Goal: Task Accomplishment & Management: Use online tool/utility

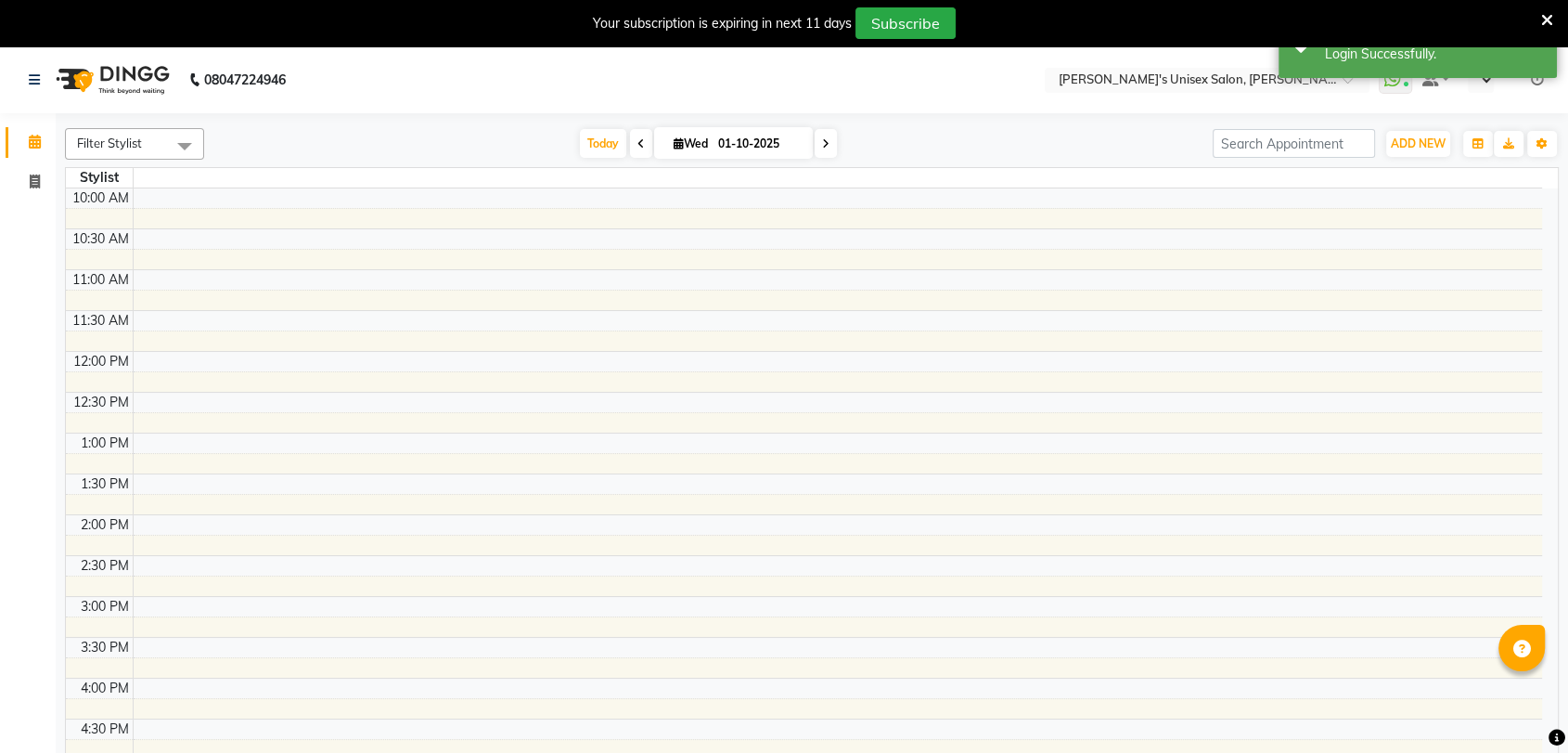
select select "en"
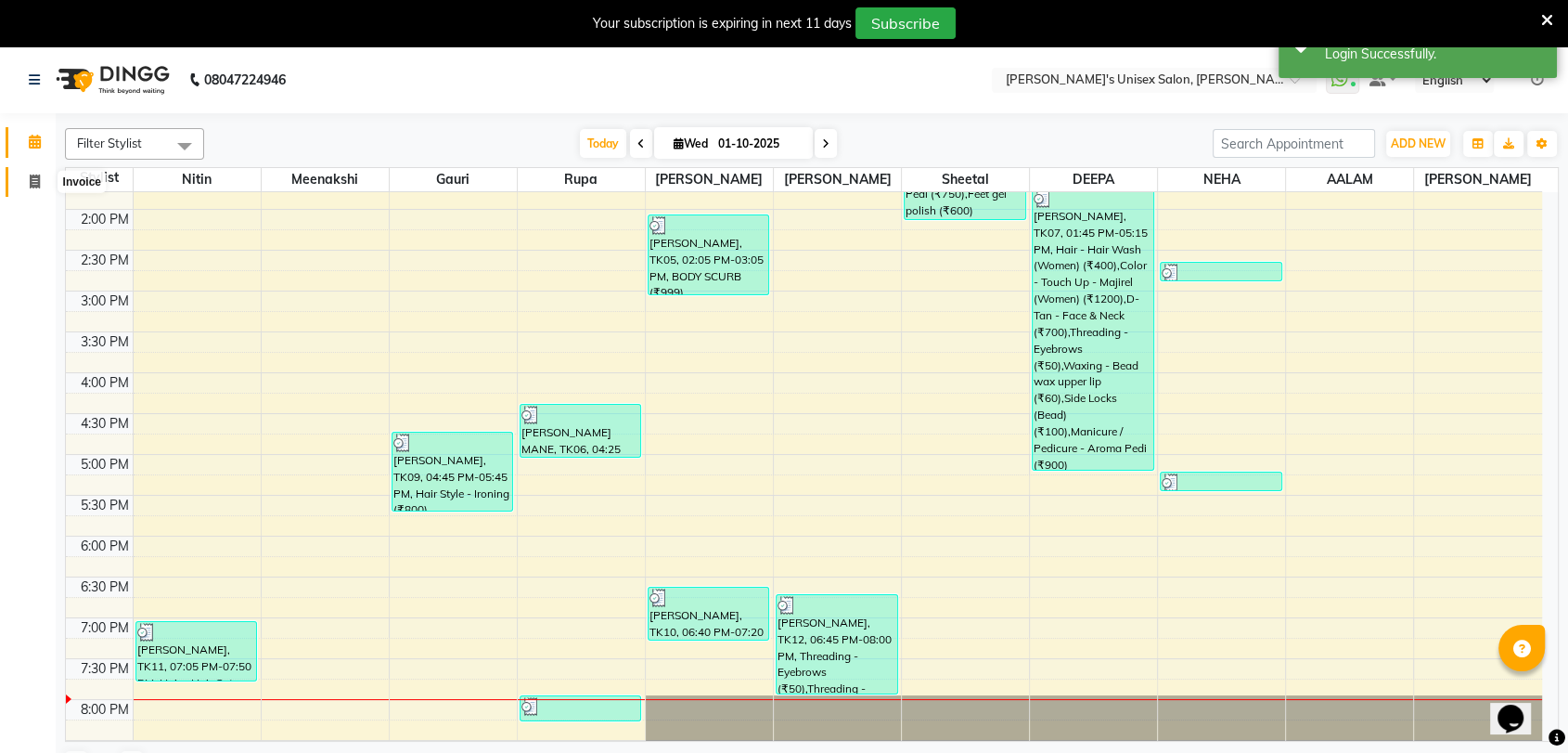
click at [38, 180] on icon at bounding box center [35, 181] width 10 height 14
select select "62"
select select "service"
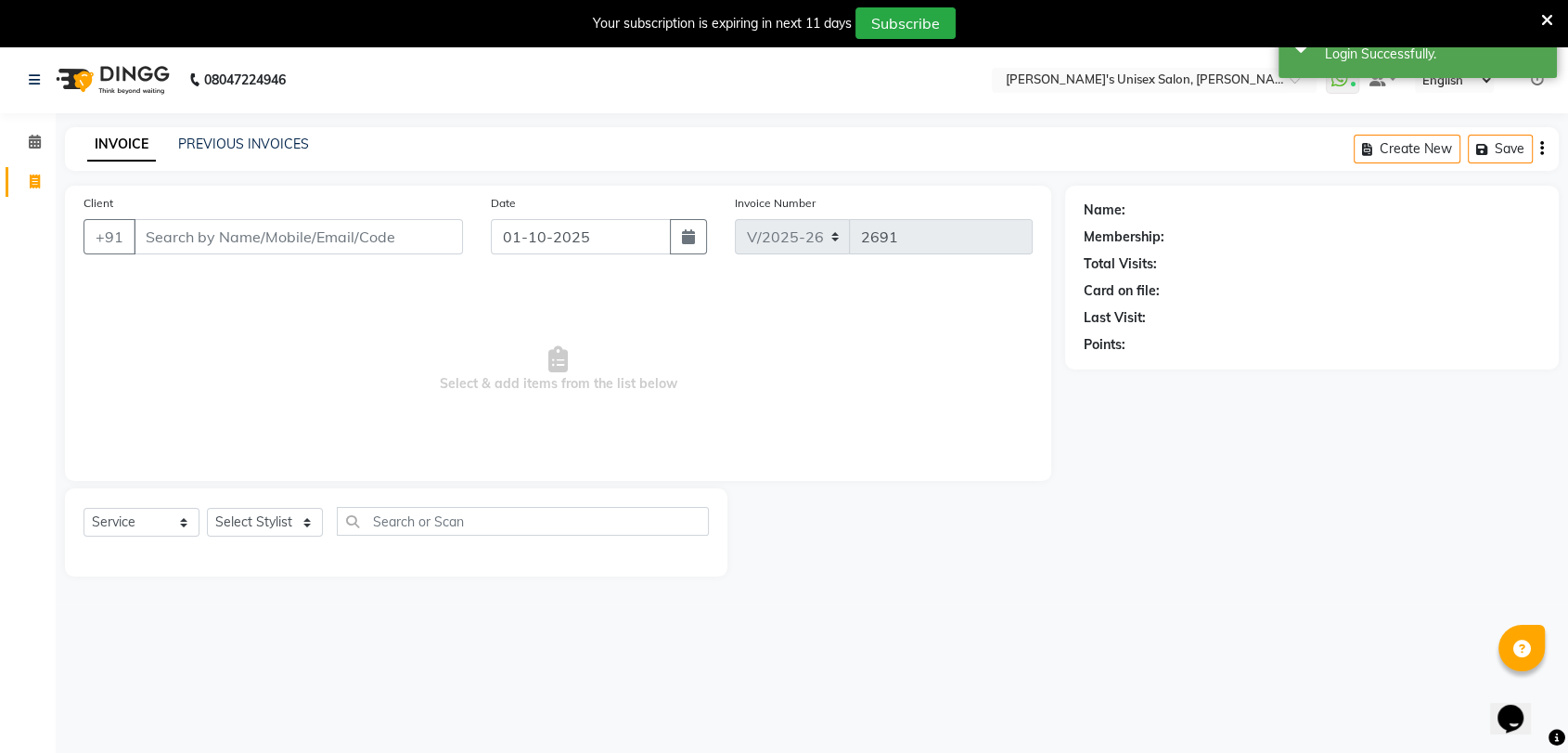
click at [192, 244] on input "Client" at bounding box center [298, 237] width 329 height 35
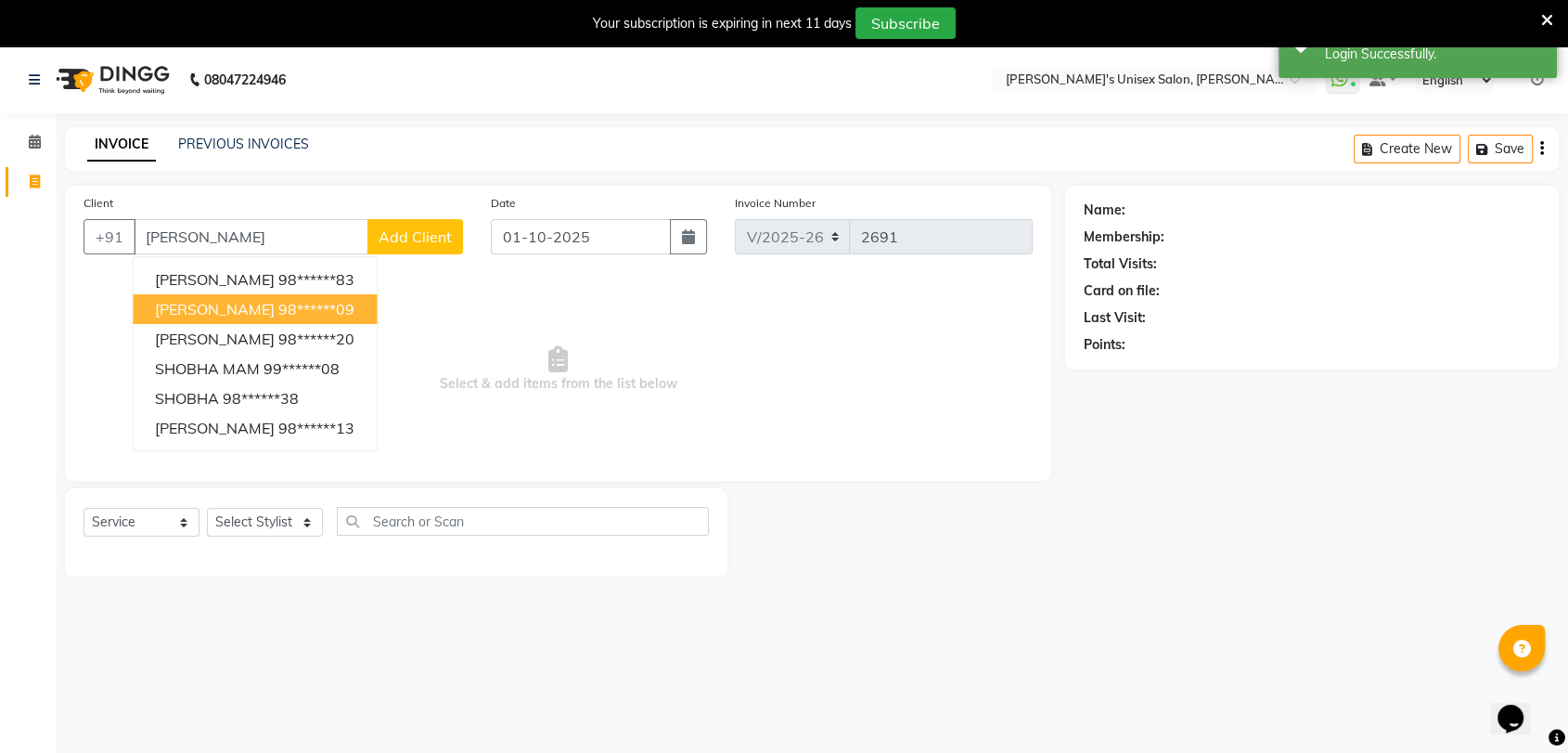
click at [201, 300] on span "[PERSON_NAME]" at bounding box center [215, 309] width 119 height 19
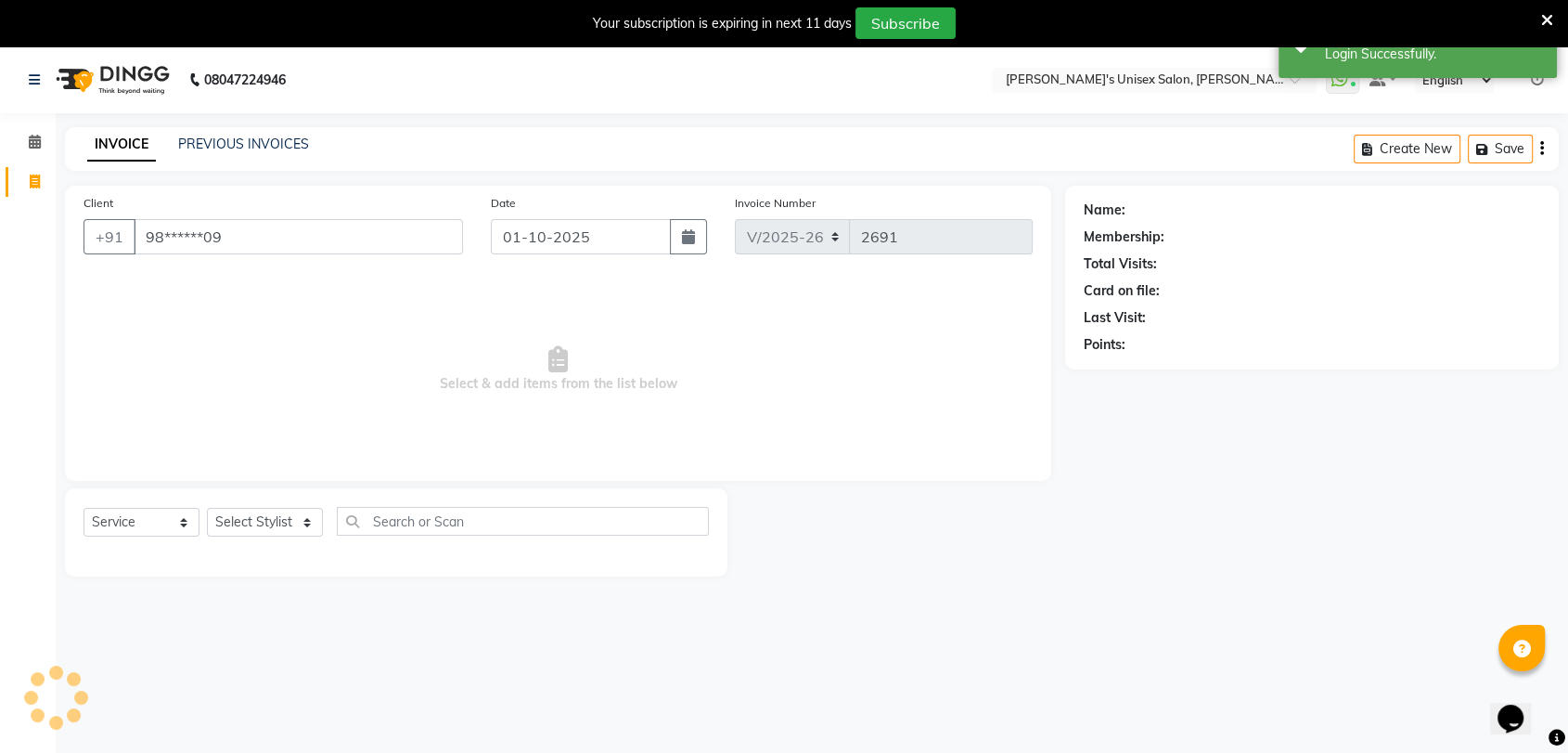
type input "98******09"
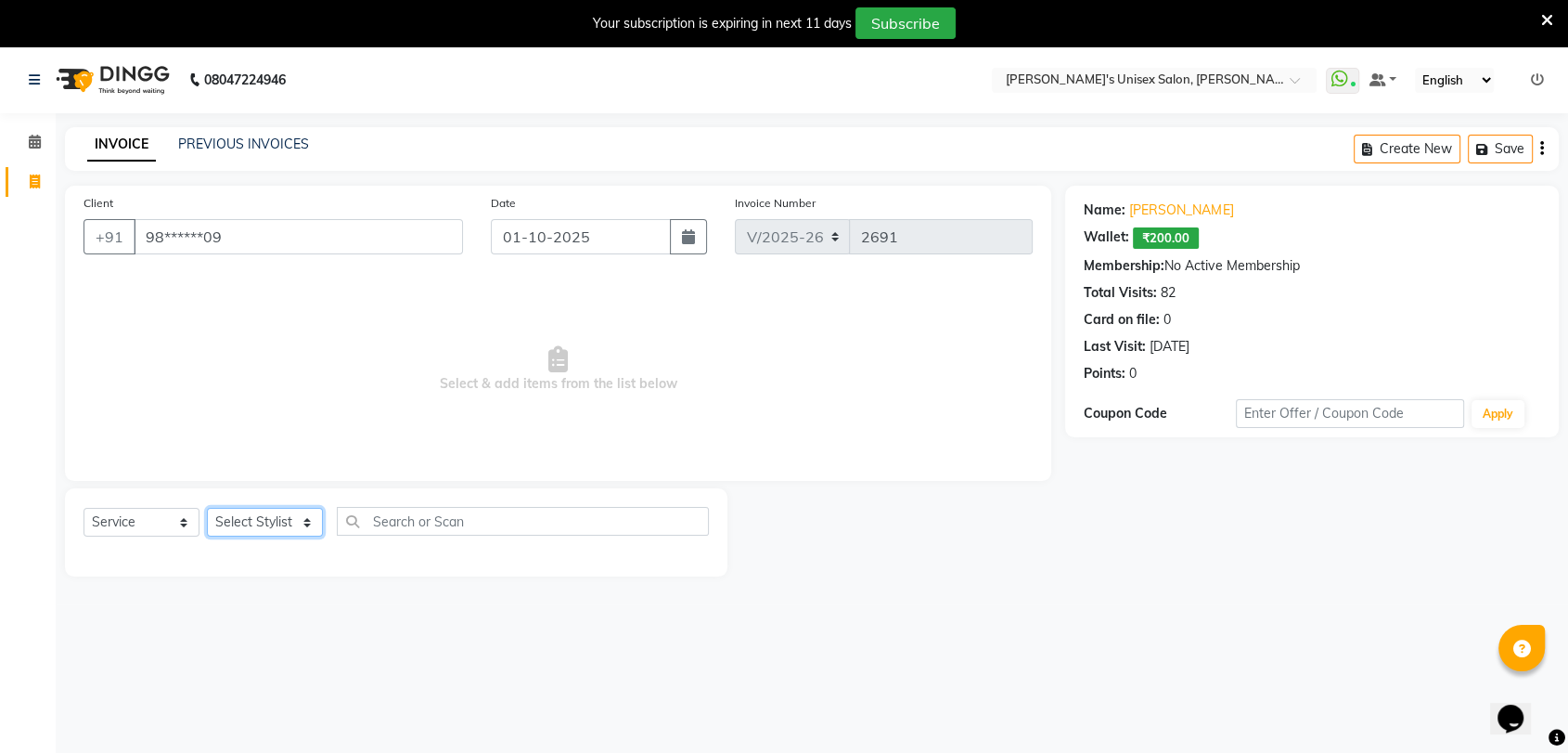
click at [254, 517] on select "Select Stylist [PERSON_NAME] DEEPA [PERSON_NAME] NEHA Nitin [PERSON_NAME] Recep…" at bounding box center [265, 522] width 116 height 29
select select "23030"
click at [207, 508] on select "Select Stylist [PERSON_NAME] DEEPA [PERSON_NAME] NEHA Nitin [PERSON_NAME] Recep…" at bounding box center [265, 522] width 116 height 29
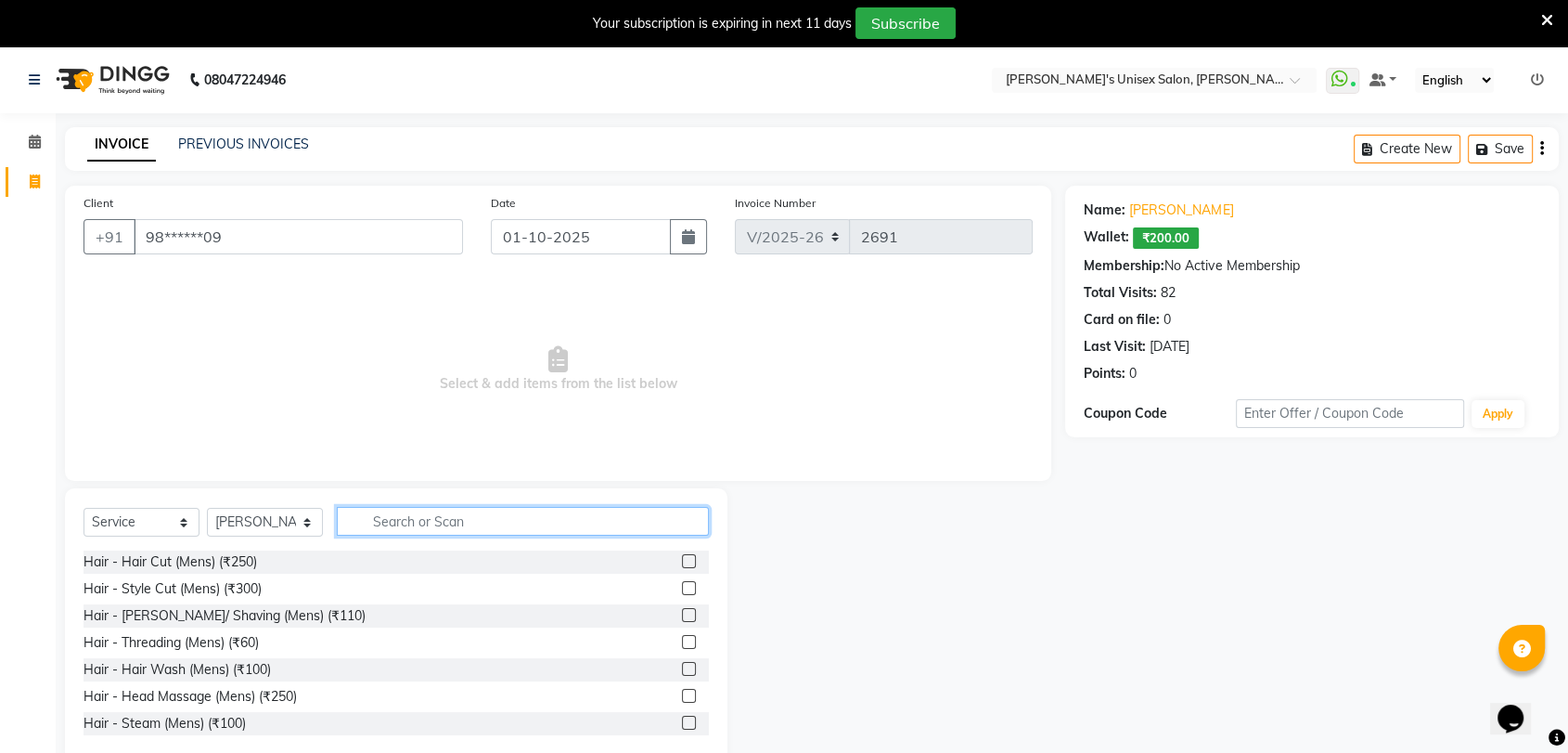
click at [460, 514] on input "text" at bounding box center [522, 521] width 372 height 29
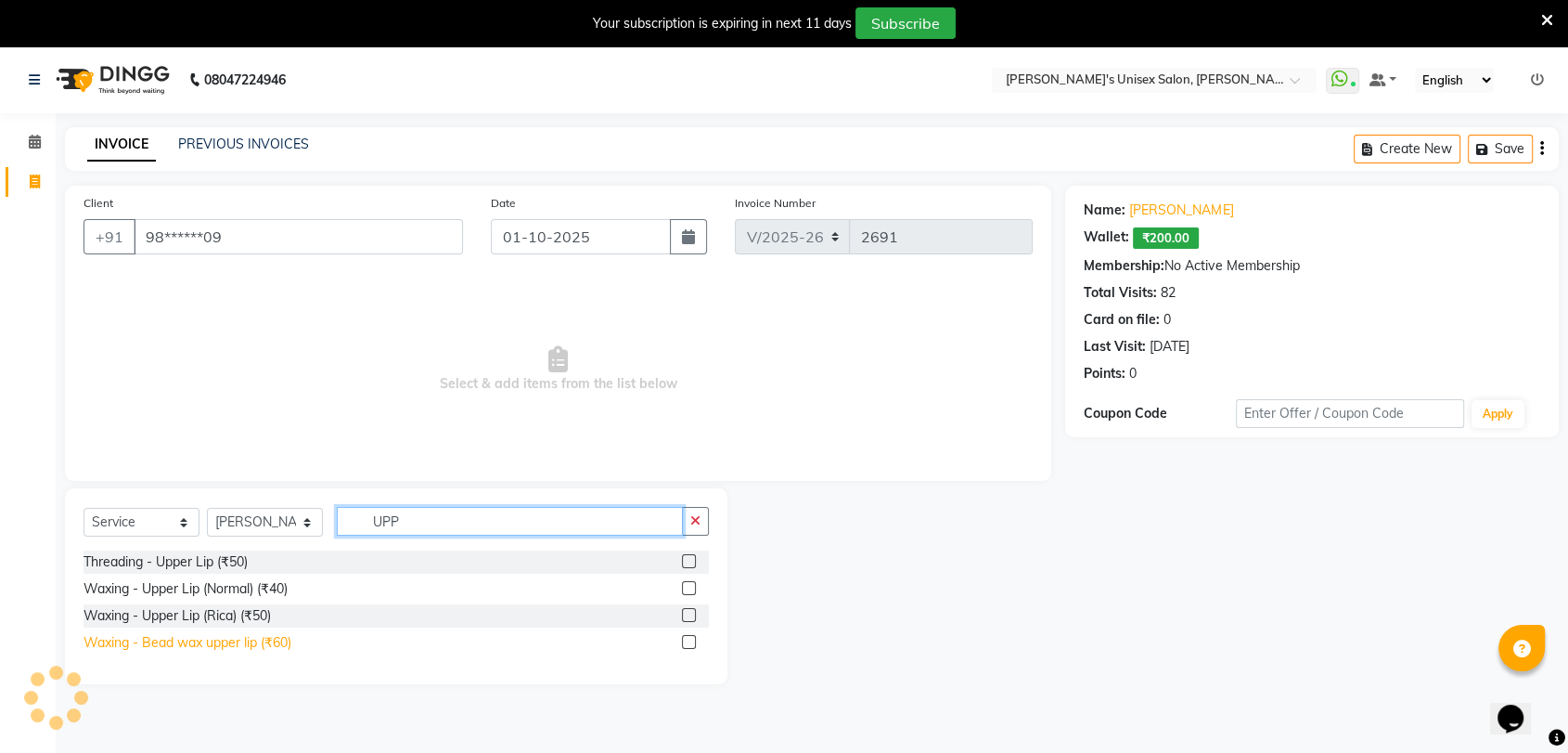
type input "UPP"
click at [261, 646] on div "Waxing - Bead wax upper lip (₹60)" at bounding box center [187, 643] width 208 height 20
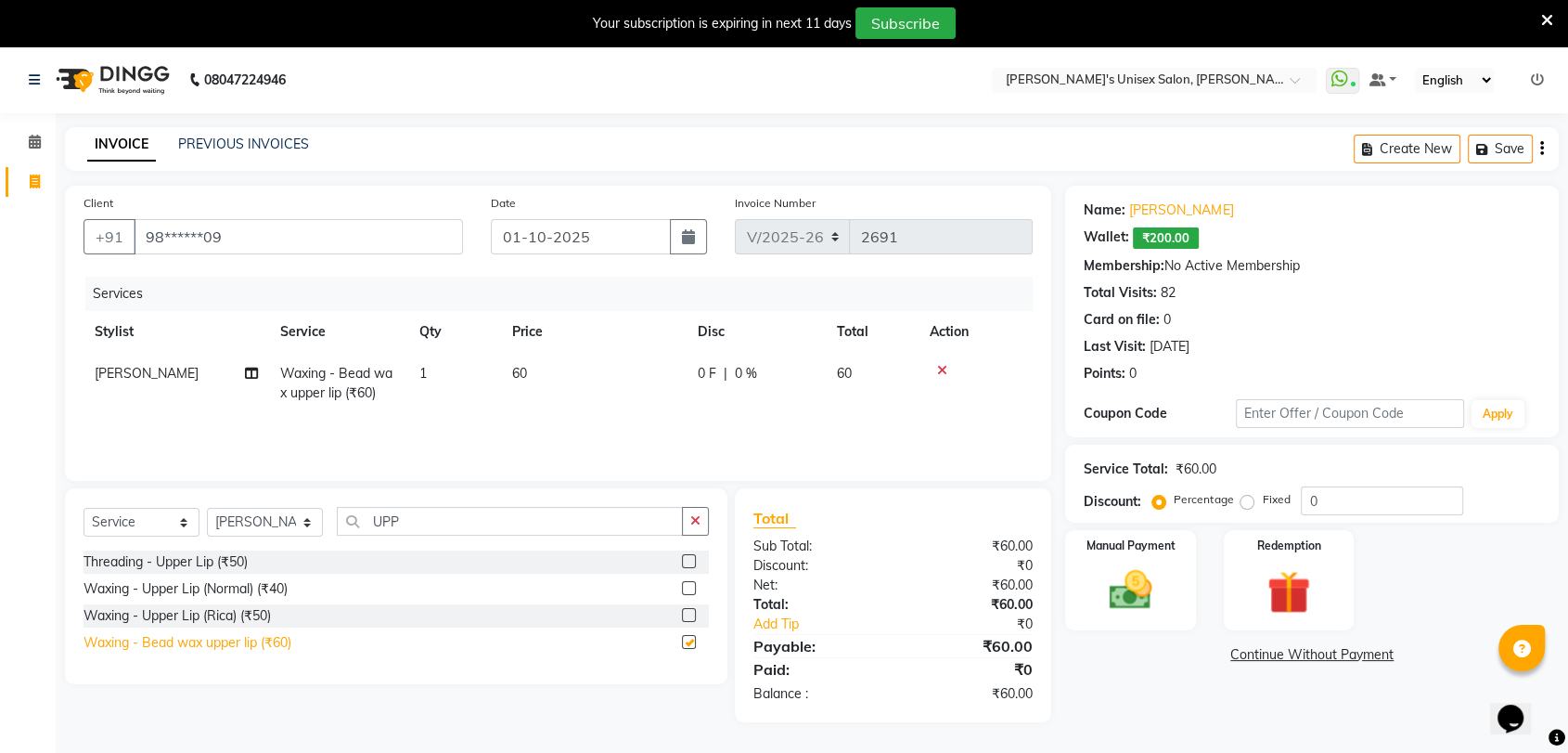
checkbox input "false"
click at [1145, 598] on img at bounding box center [1131, 591] width 73 height 52
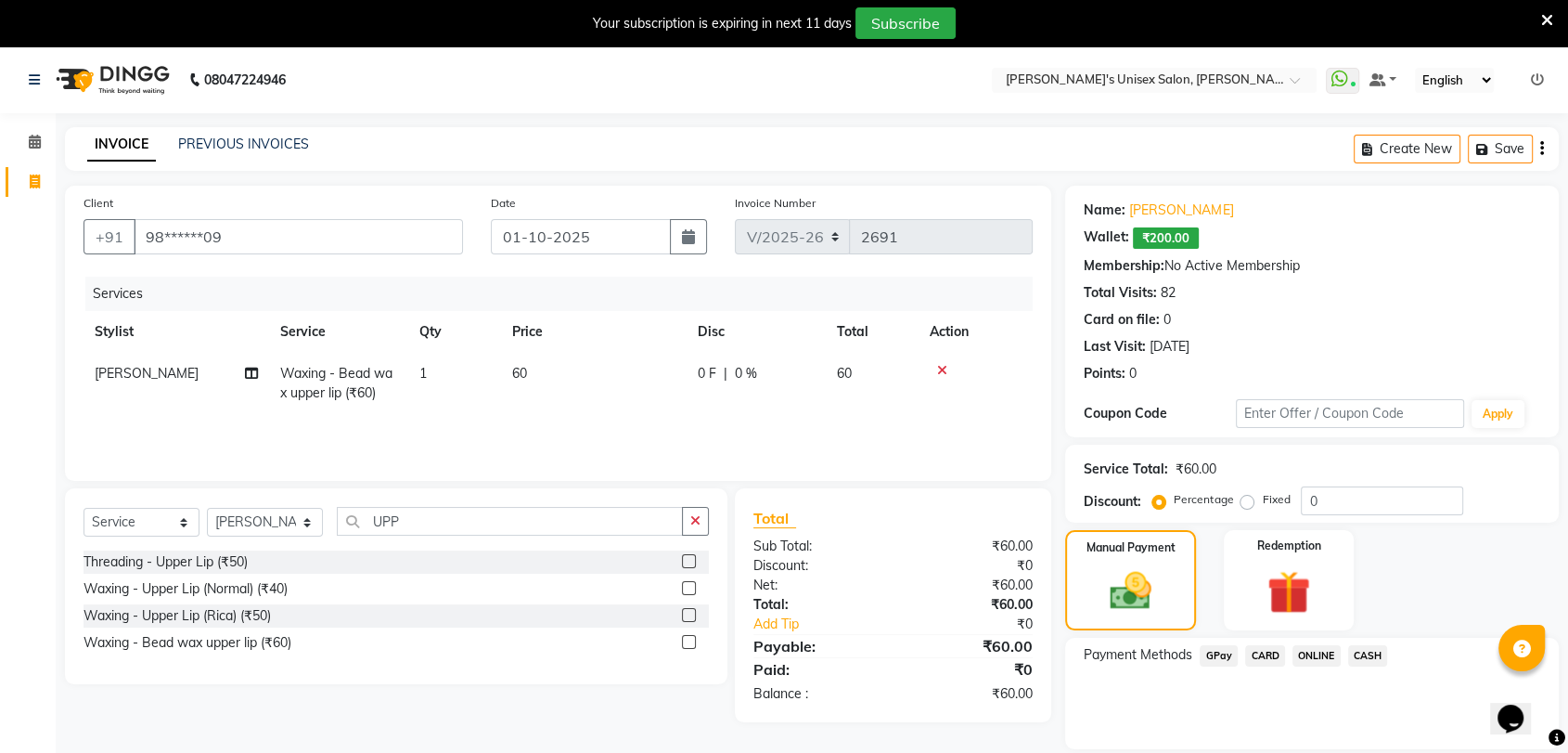
click at [1359, 654] on span "CASH" at bounding box center [1368, 655] width 40 height 21
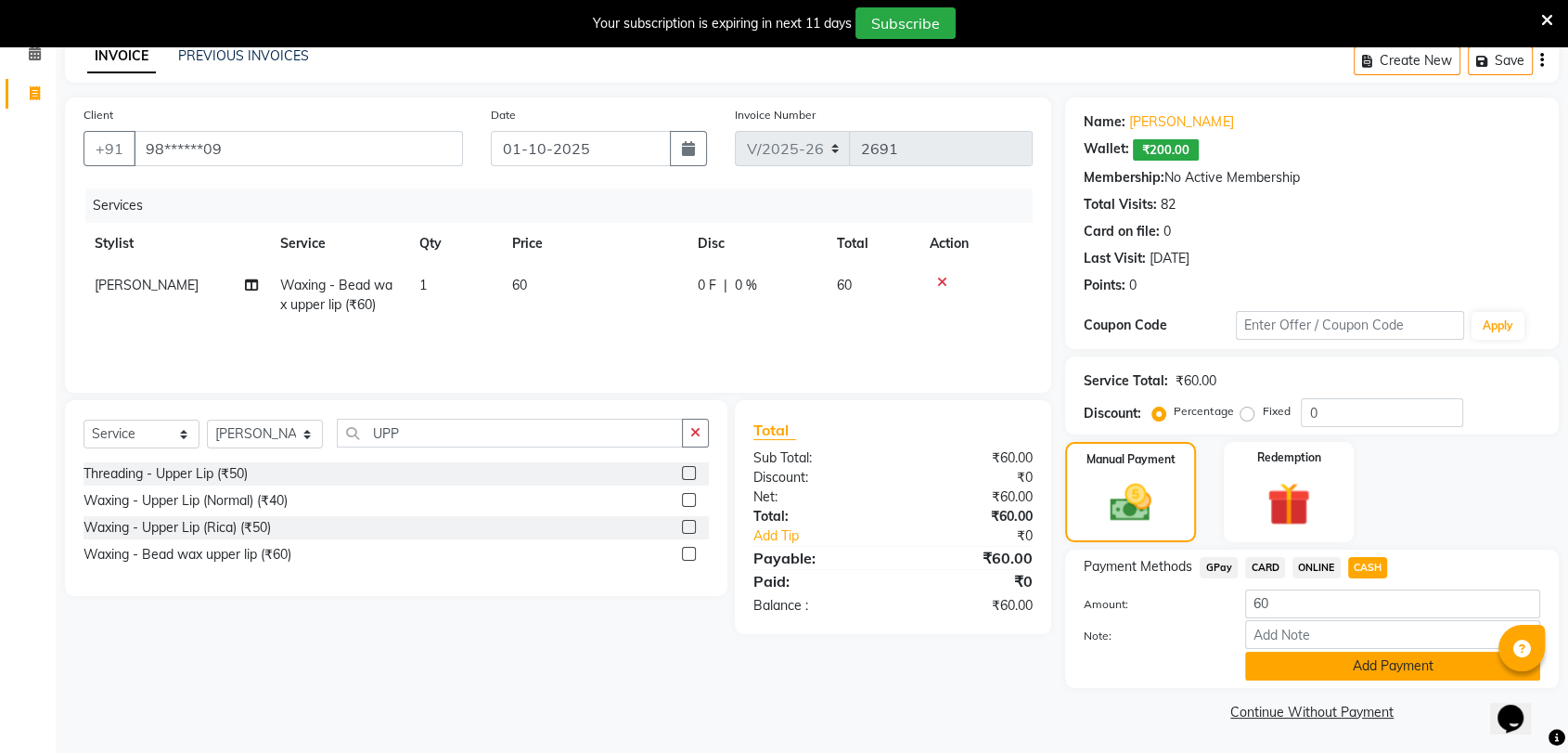
click at [1359, 657] on button "Add Payment" at bounding box center [1393, 665] width 295 height 29
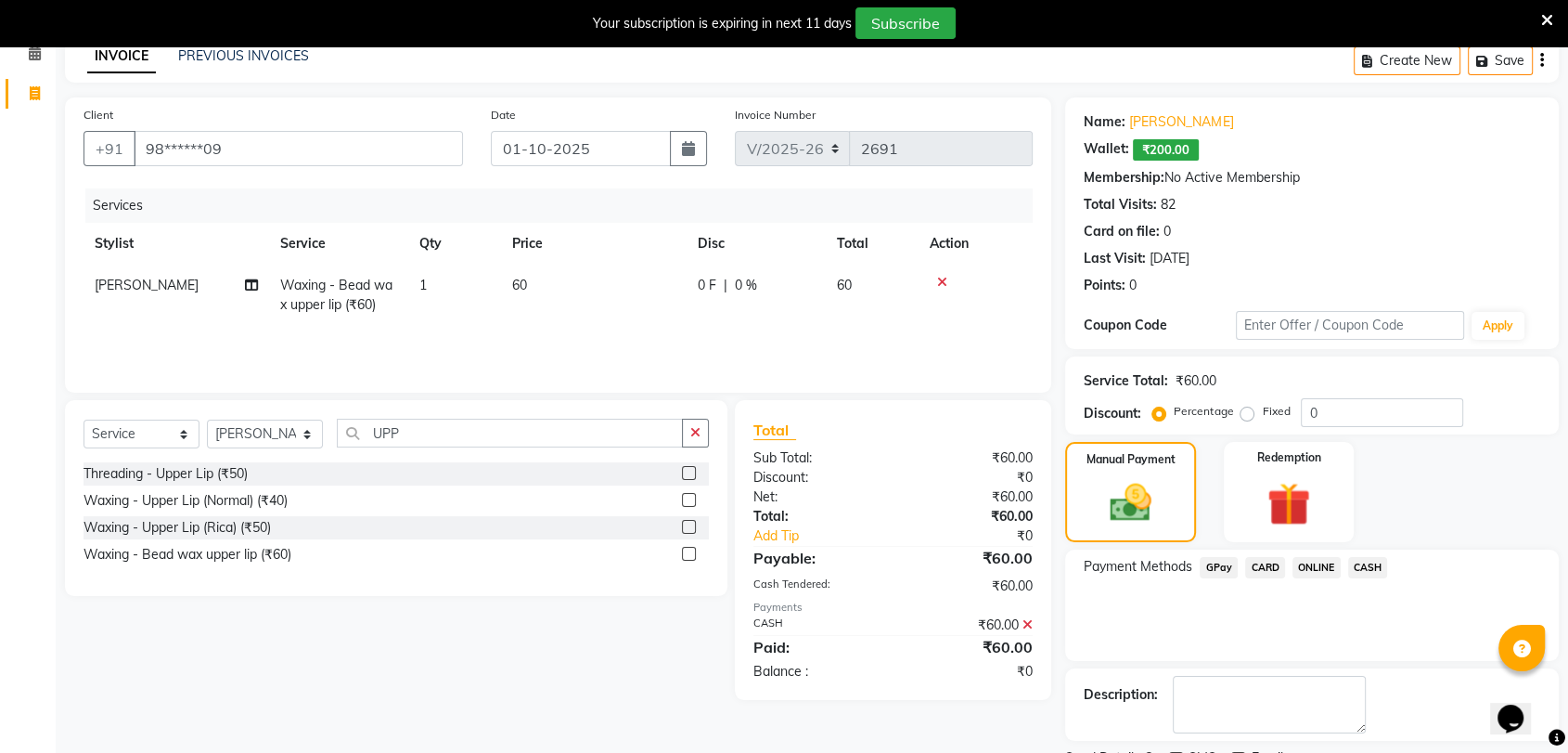
scroll to position [166, 0]
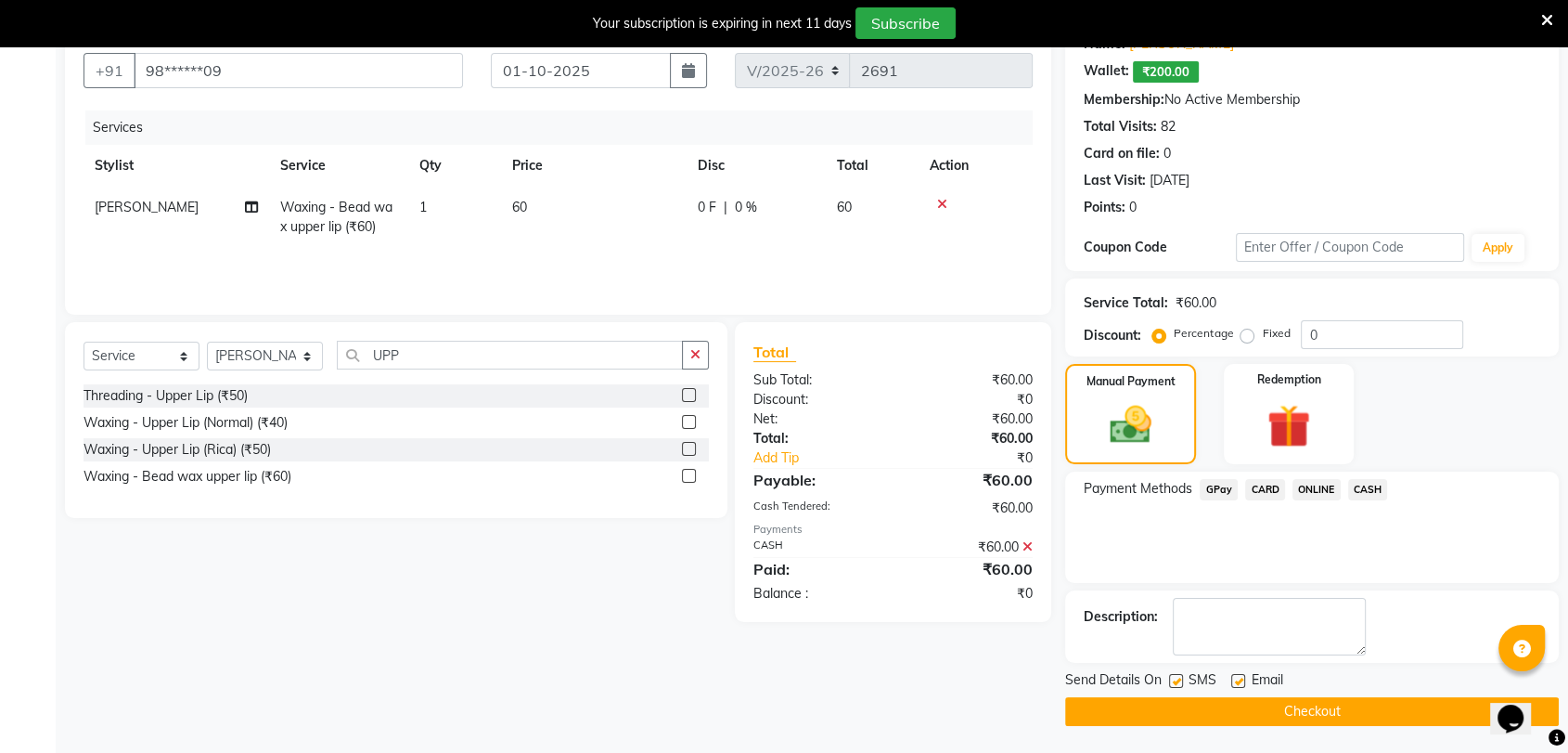
click at [1323, 711] on button "Checkout" at bounding box center [1311, 711] width 493 height 29
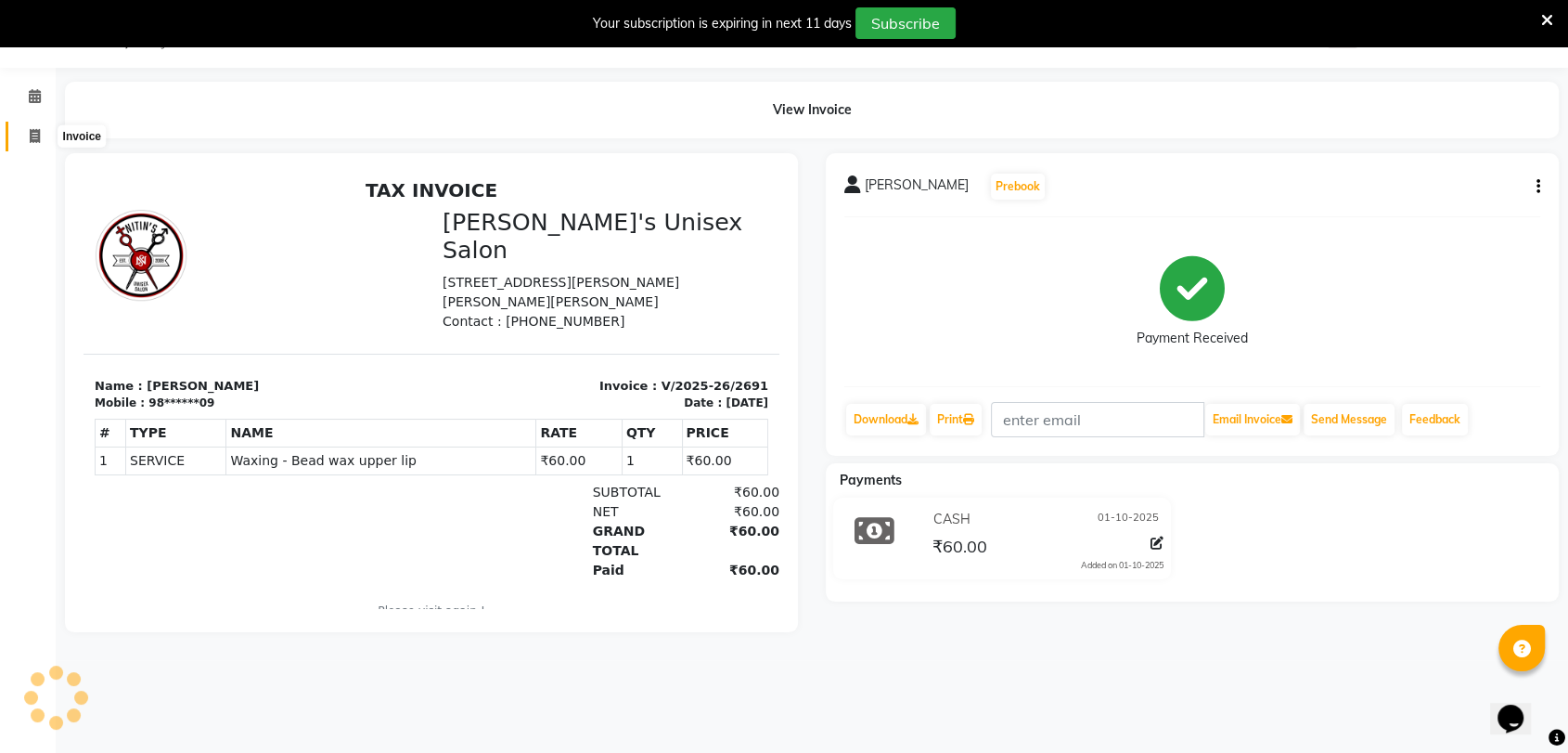
click at [35, 139] on icon at bounding box center [35, 135] width 10 height 14
select select "62"
select select "service"
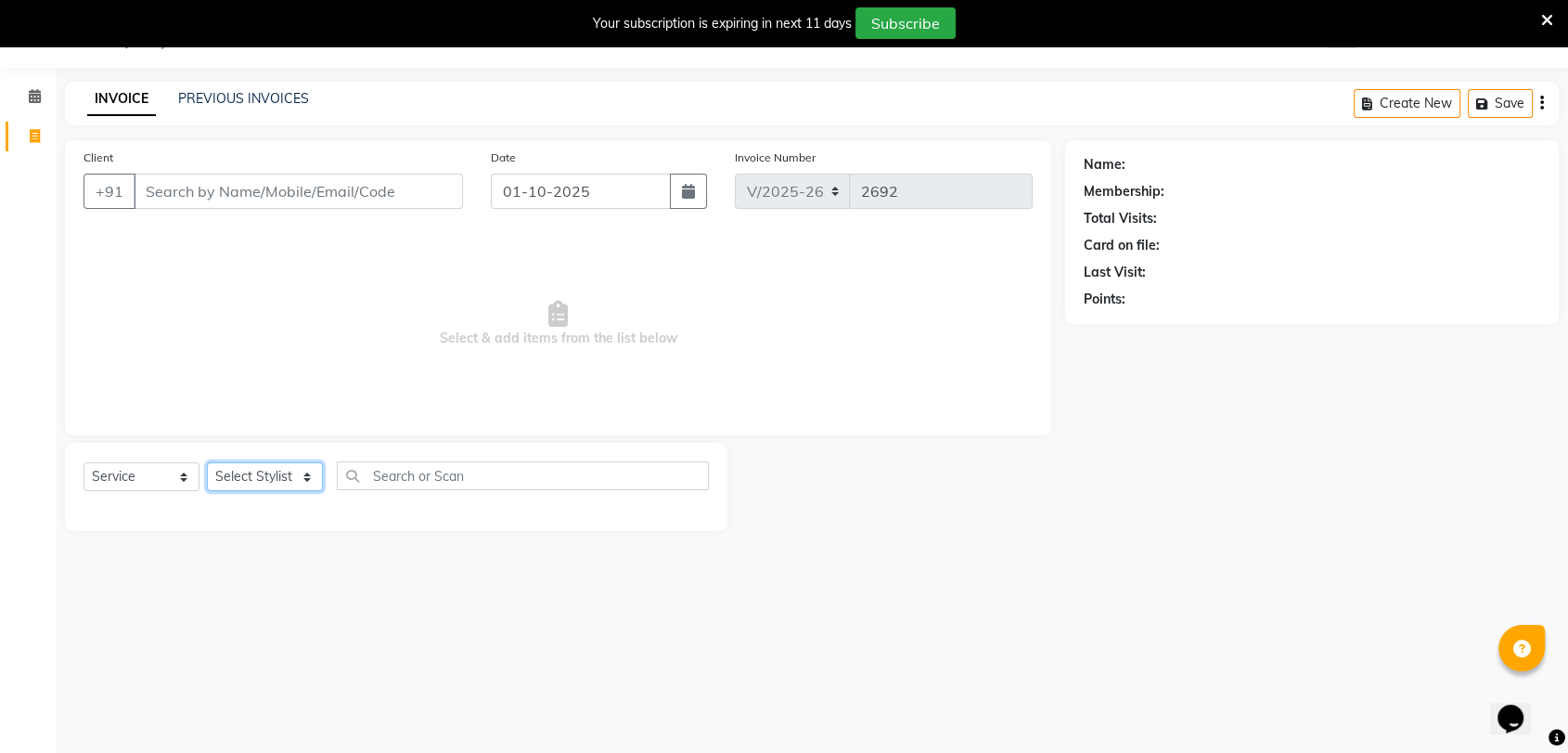
click at [253, 470] on select "Select Stylist [PERSON_NAME] DEEPA [PERSON_NAME] NEHA Nitin [PERSON_NAME] Recep…" at bounding box center [265, 476] width 116 height 29
select select "47432"
click at [207, 462] on select "Select Stylist [PERSON_NAME] DEEPA [PERSON_NAME] NEHA Nitin [PERSON_NAME] Recep…" at bounding box center [265, 476] width 116 height 29
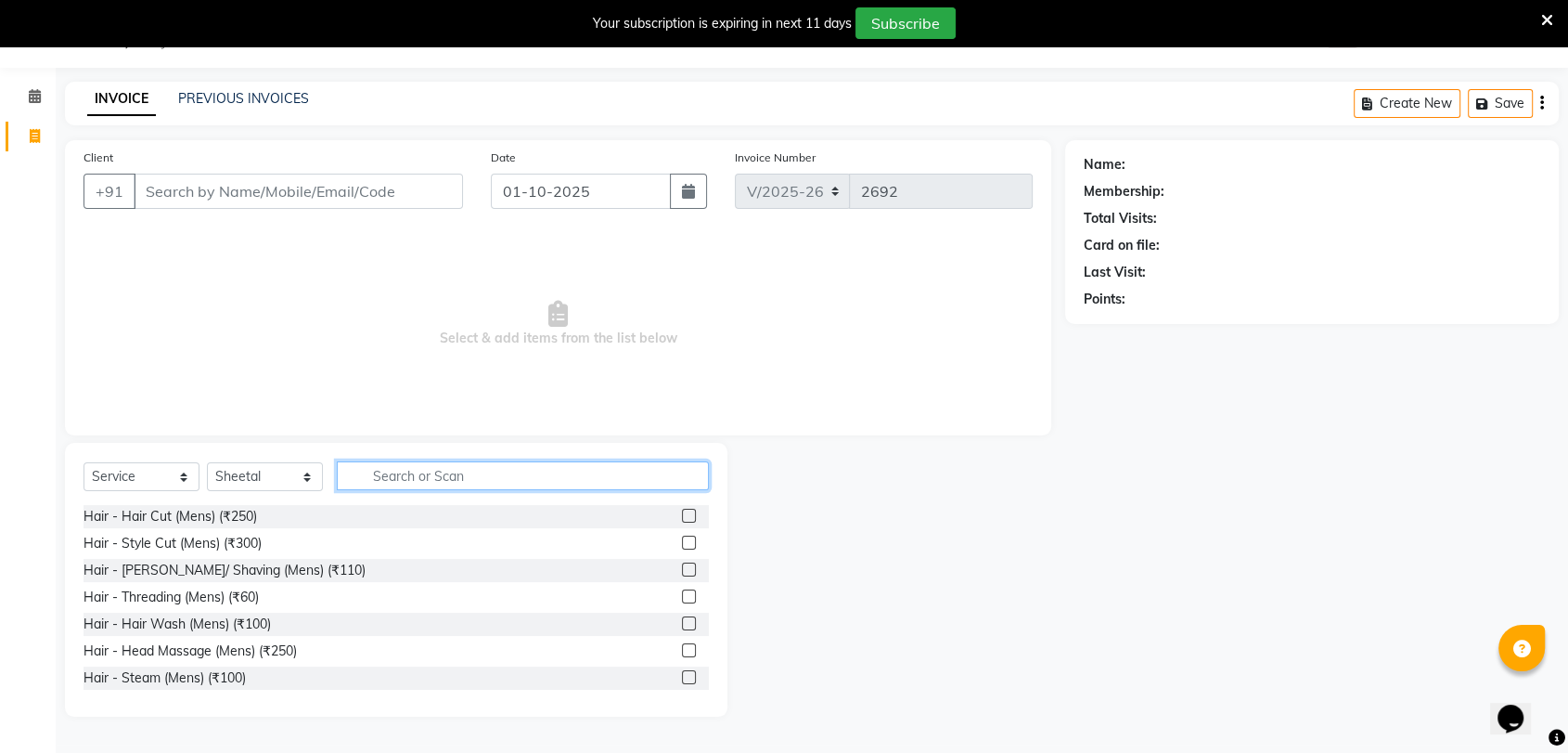
click at [382, 480] on input "text" at bounding box center [522, 475] width 372 height 29
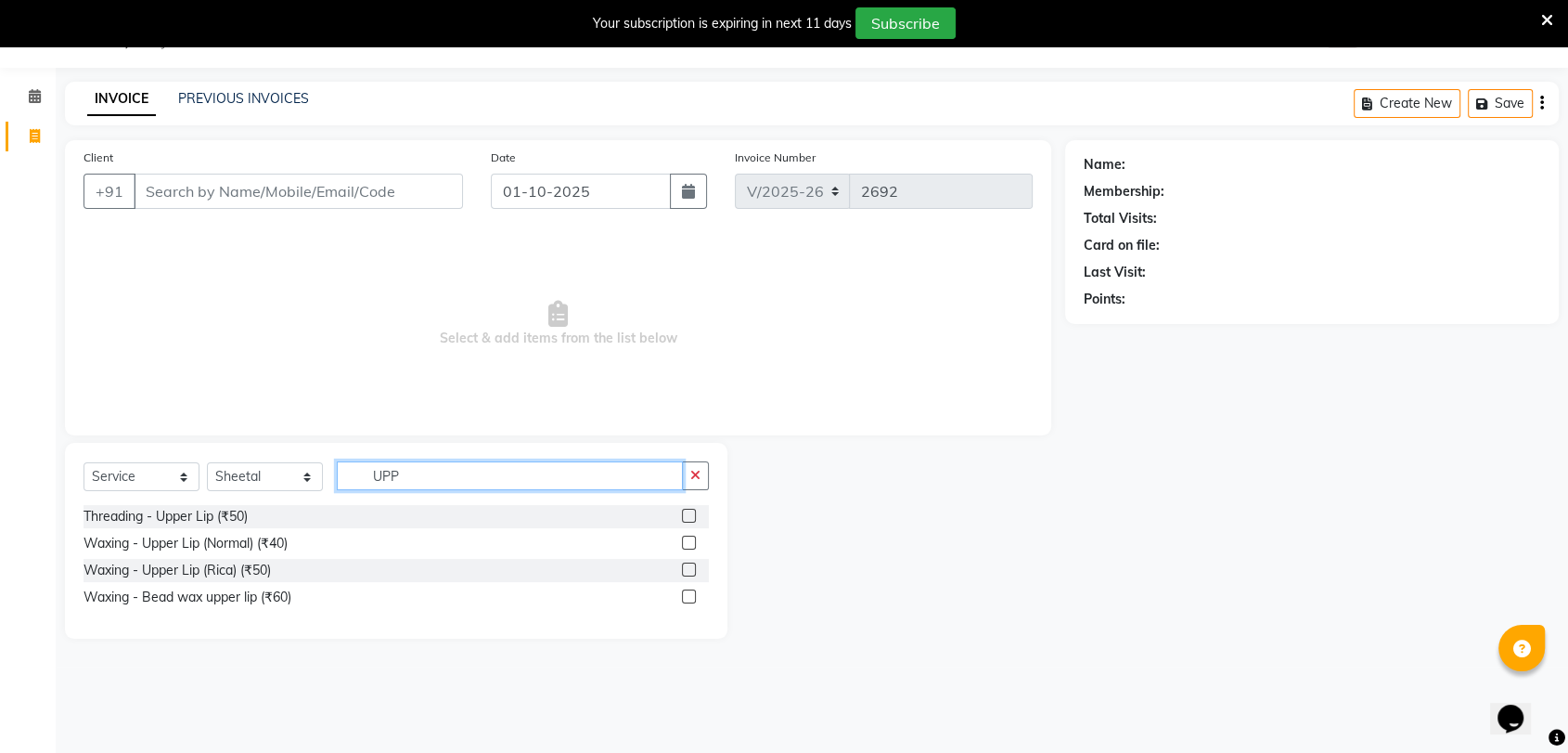
type input "UPP"
click at [1548, 12] on icon at bounding box center [1547, 21] width 12 height 17
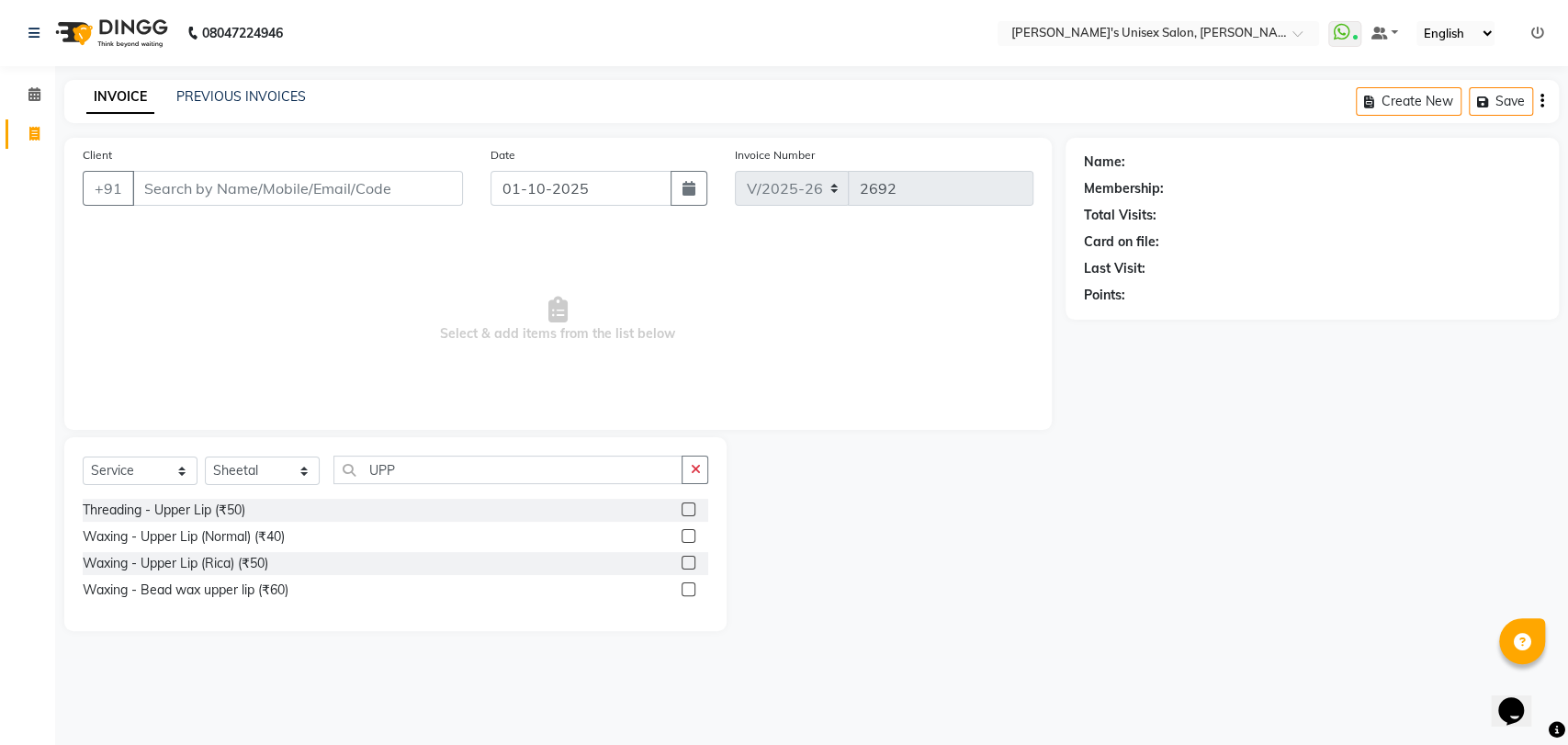
click at [1543, 32] on icon at bounding box center [1538, 33] width 13 height 13
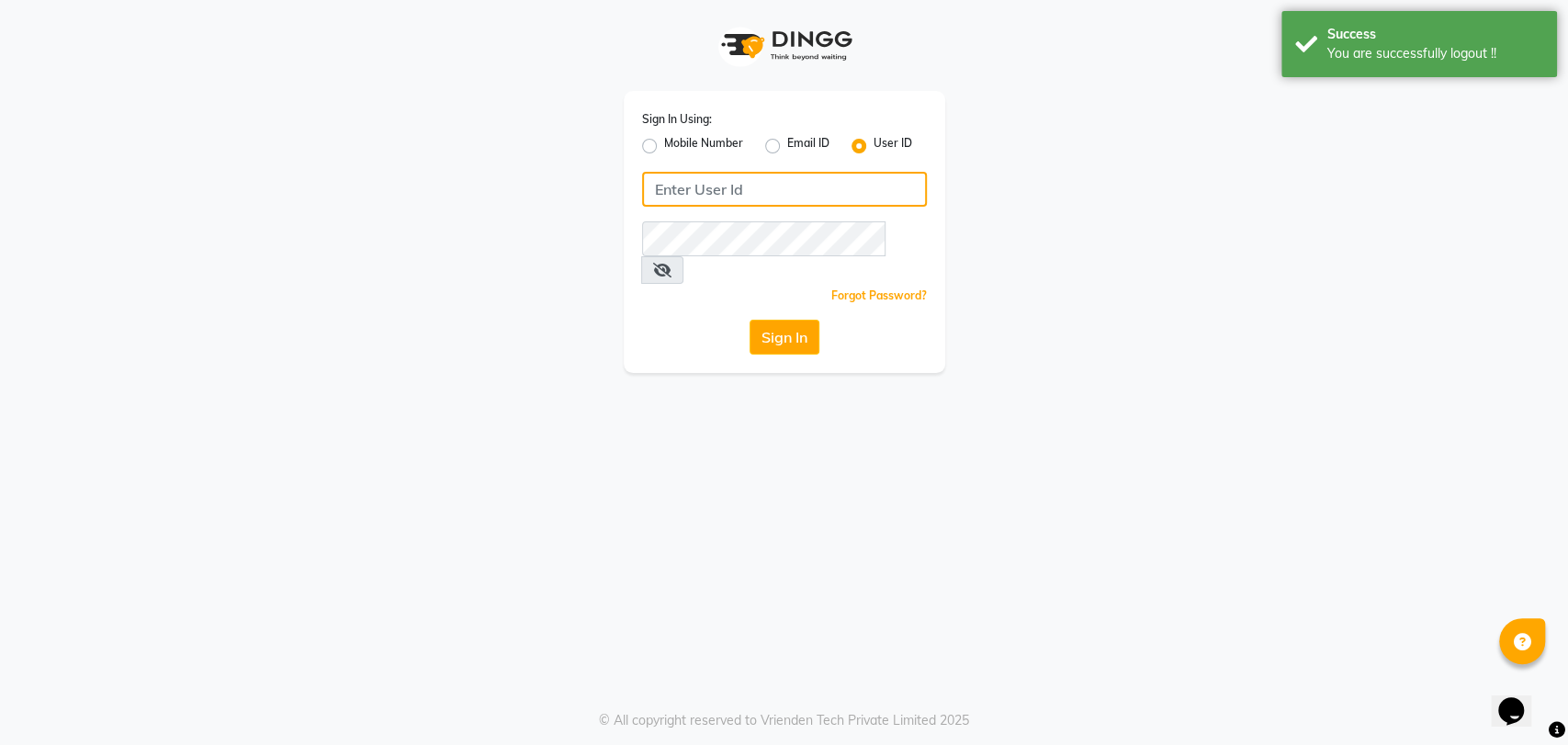
type input "5533992244"
click at [664, 145] on label "Mobile Number" at bounding box center [704, 146] width 79 height 22
click at [664, 145] on input "Mobile Number" at bounding box center [669, 140] width 12 height 12
radio input "true"
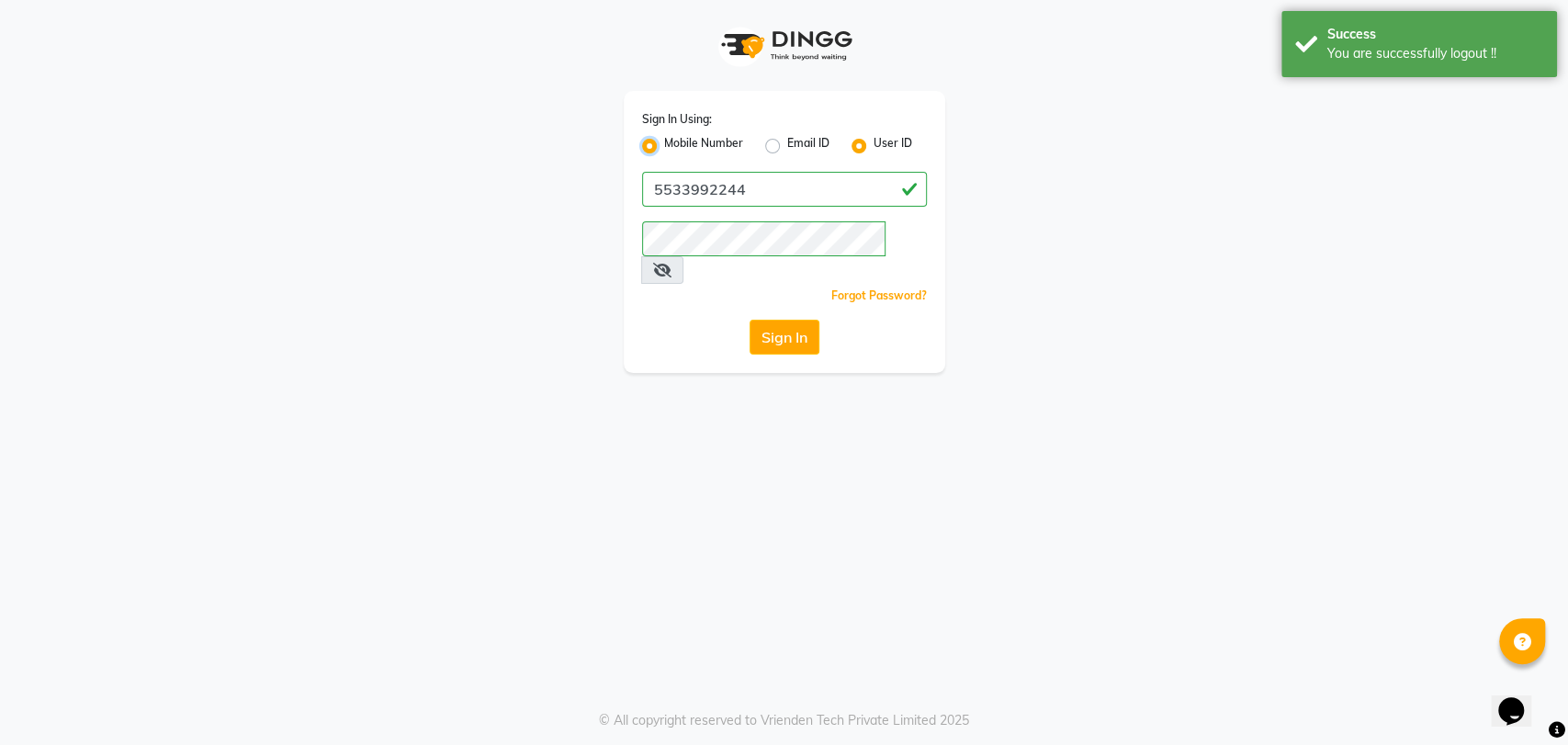
radio input "false"
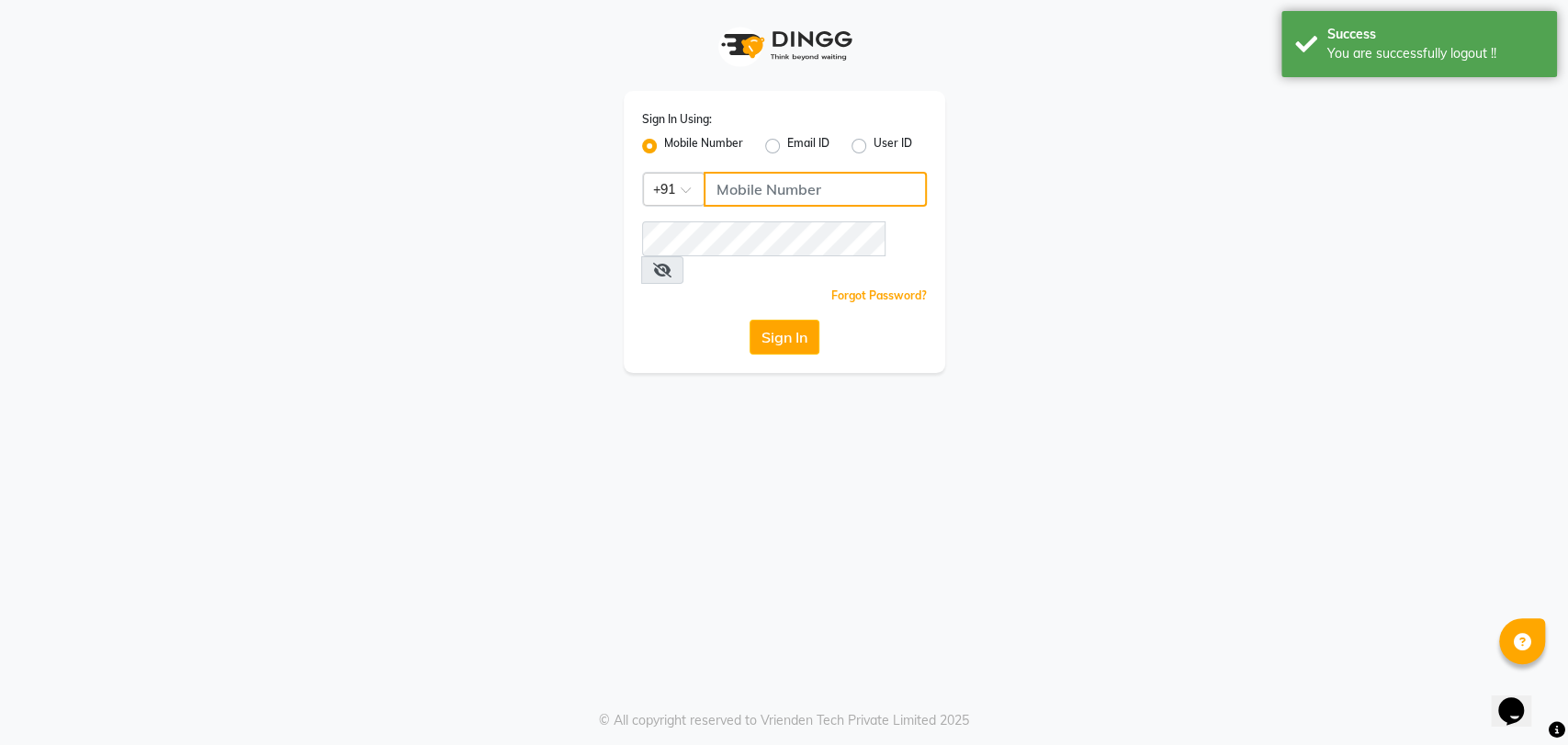
click at [795, 188] on input "Username" at bounding box center [815, 189] width 223 height 35
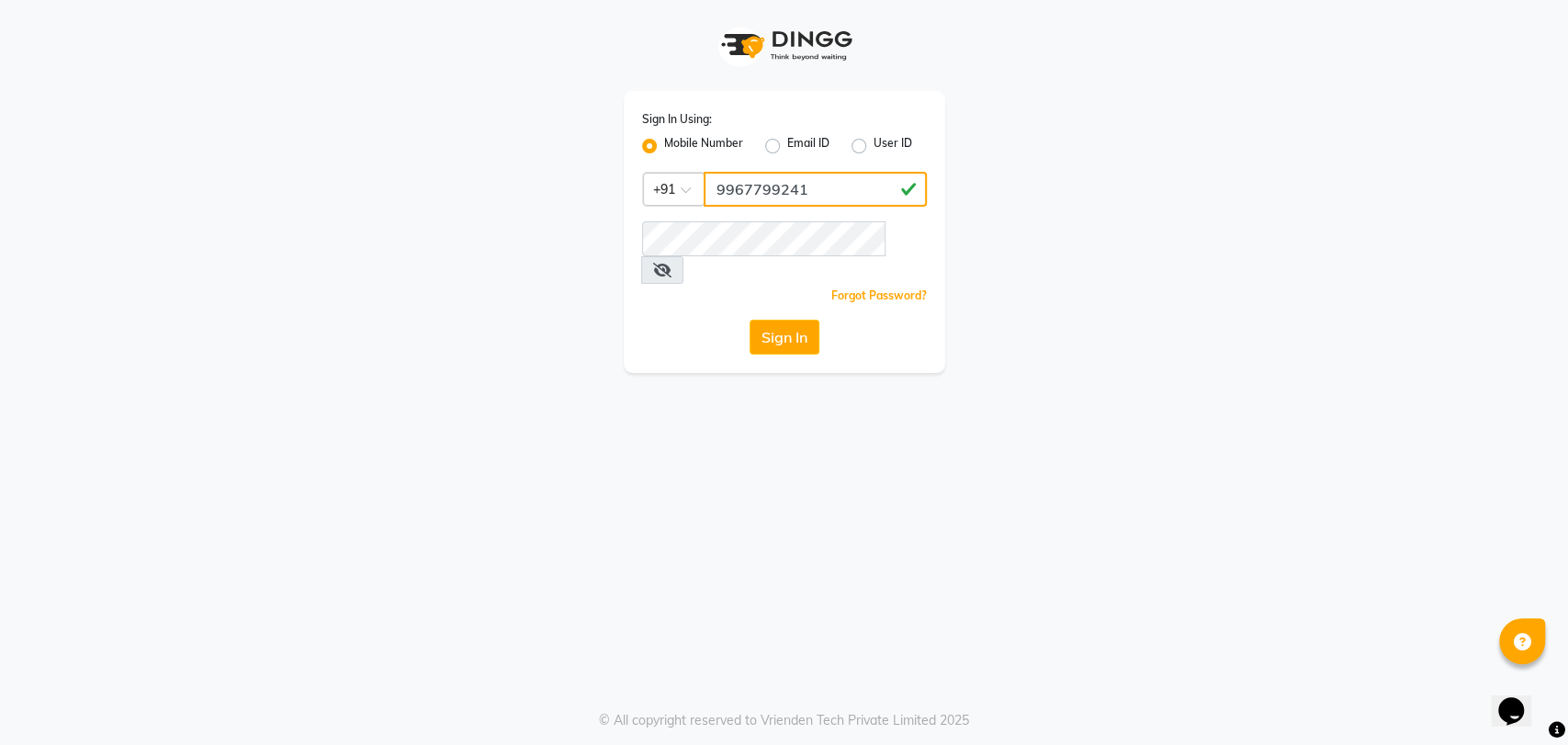
type input "9967799241"
click at [1116, 427] on div "Sign In Using: Mobile Number Email ID User ID Country Code × [PHONE_NUMBER] Rem…" at bounding box center [784, 372] width 1568 height 745
click at [787, 319] on button "Sign In" at bounding box center [785, 337] width 70 height 35
